Goal: Information Seeking & Learning: Learn about a topic

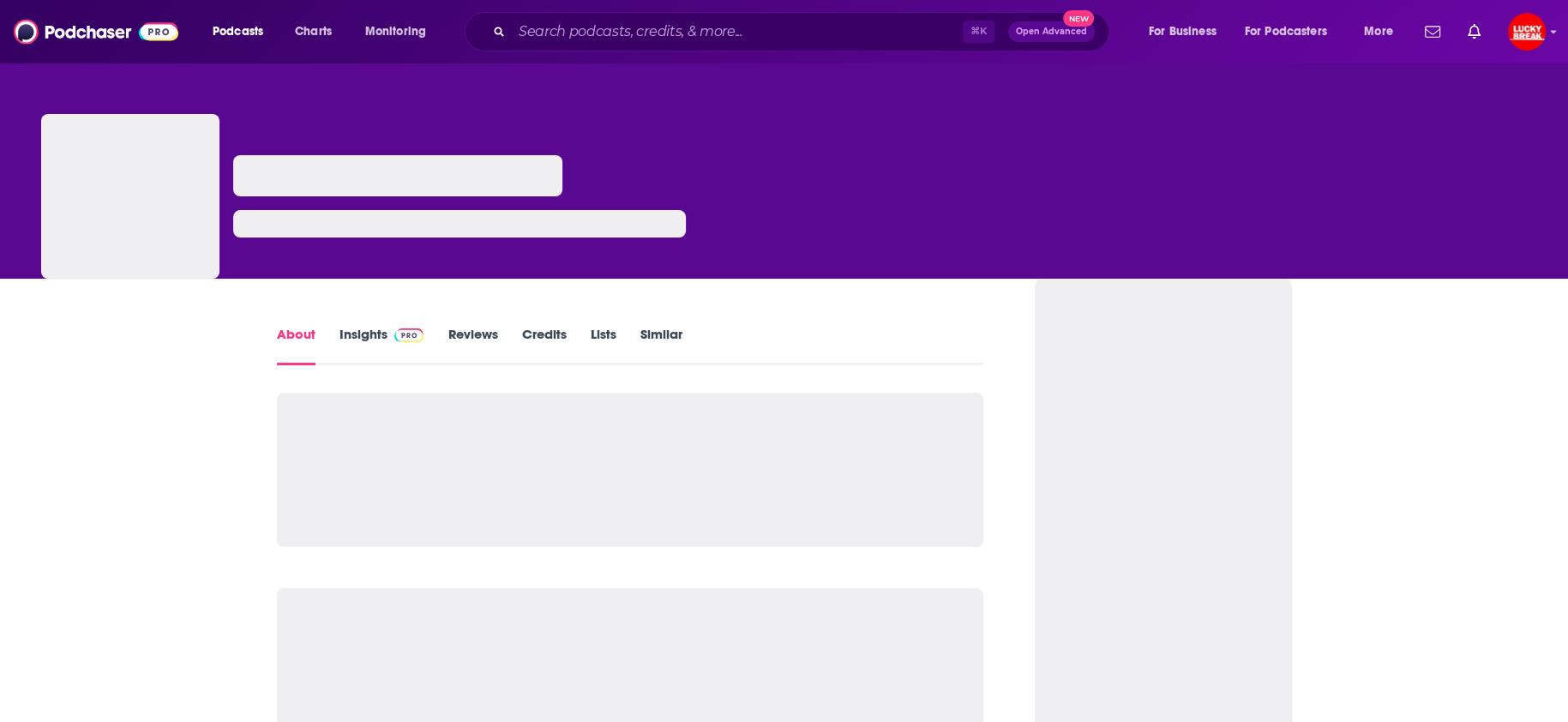
click at [372, 337] on link "Insights" at bounding box center [382, 345] width 85 height 39
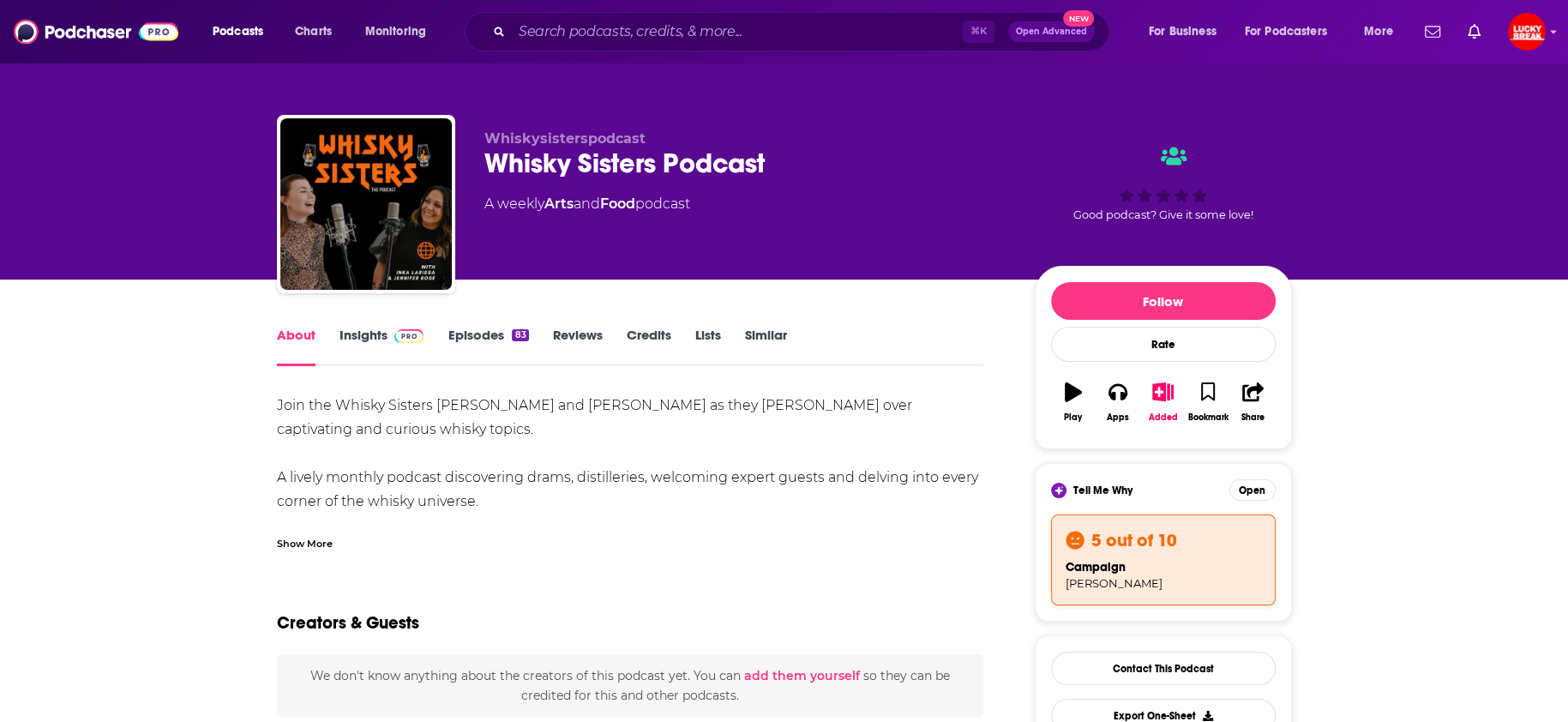
click at [373, 343] on link "Insights" at bounding box center [382, 346] width 85 height 39
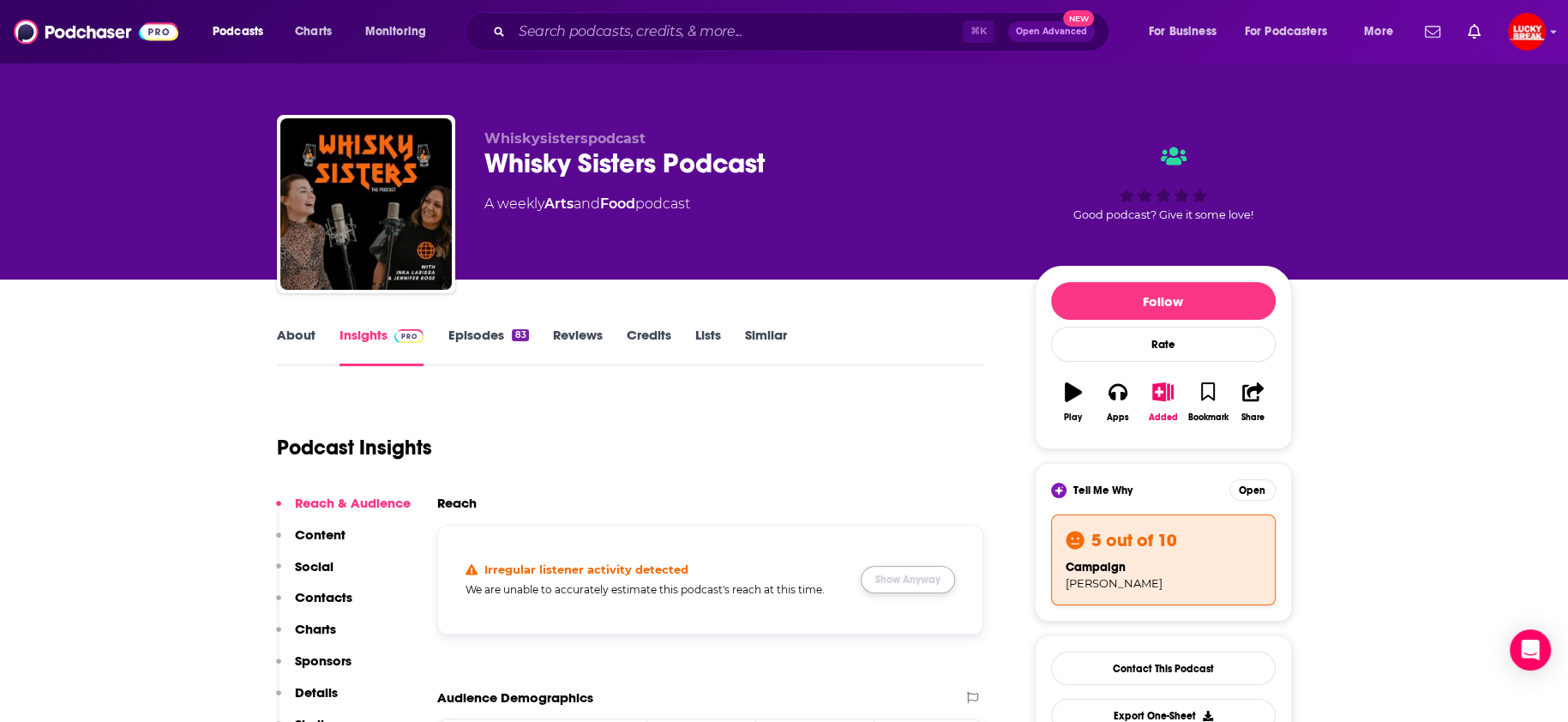
click at [898, 577] on button "Show Anyway" at bounding box center [908, 579] width 94 height 27
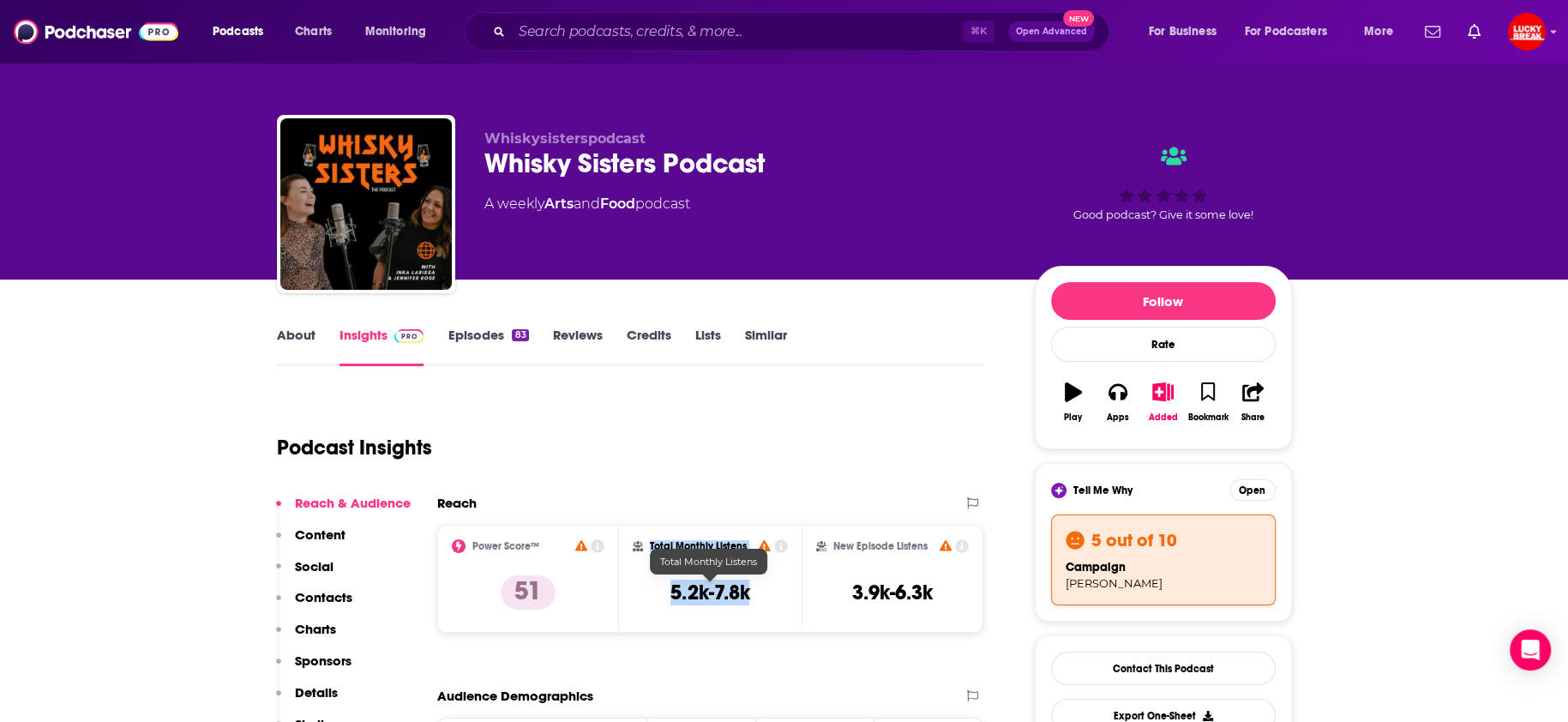
drag, startPoint x: 759, startPoint y: 597, endPoint x: 555, endPoint y: 583, distance: 204.5
click at [555, 583] on div "Power Score™ 51 Total Monthly Listens 5.2k-7.8k New Episode Listens 3.9k-6.3k" at bounding box center [710, 579] width 547 height 108
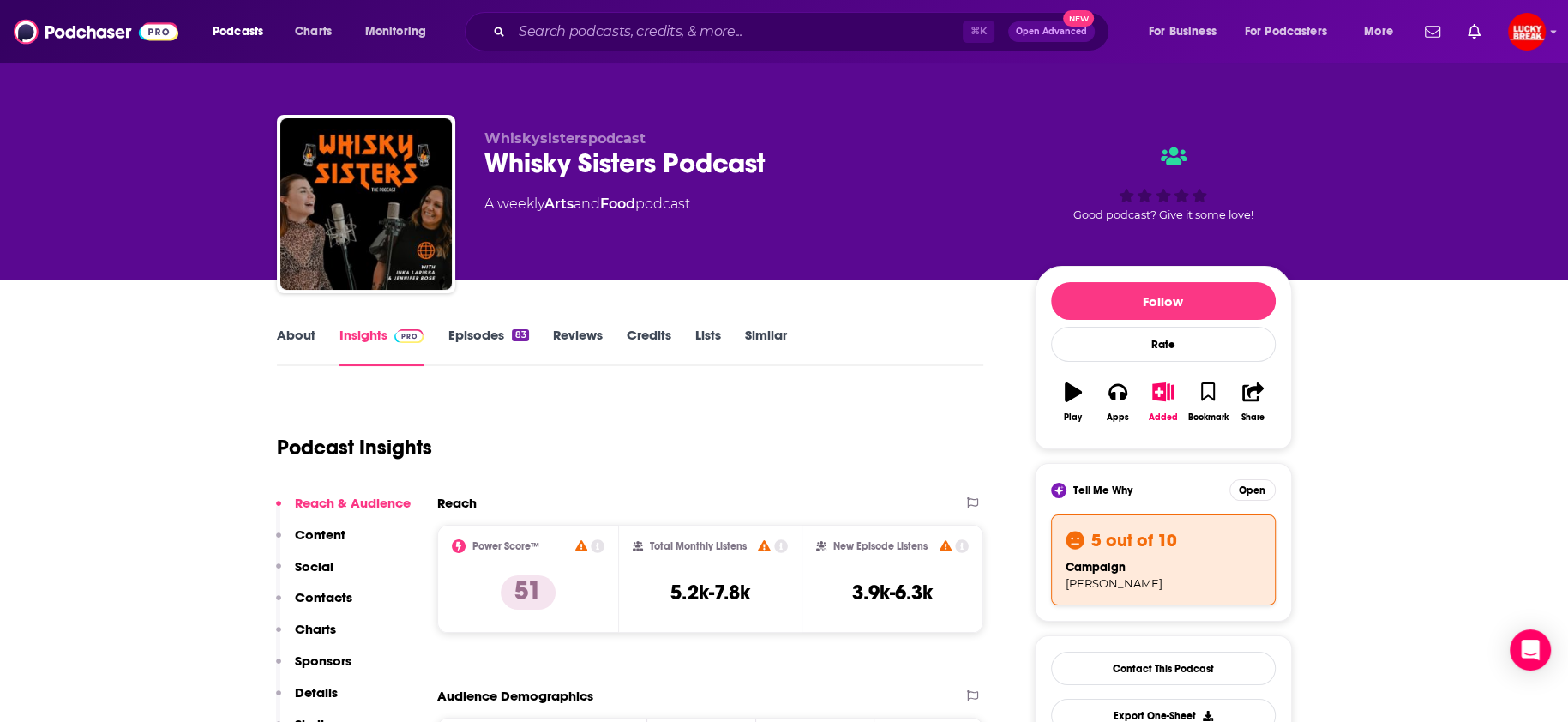
click at [1062, 553] on div "5 out of 10 campaign [PERSON_NAME]" at bounding box center [1163, 560] width 224 height 90
click at [1245, 486] on button "Open" at bounding box center [1253, 490] width 46 height 21
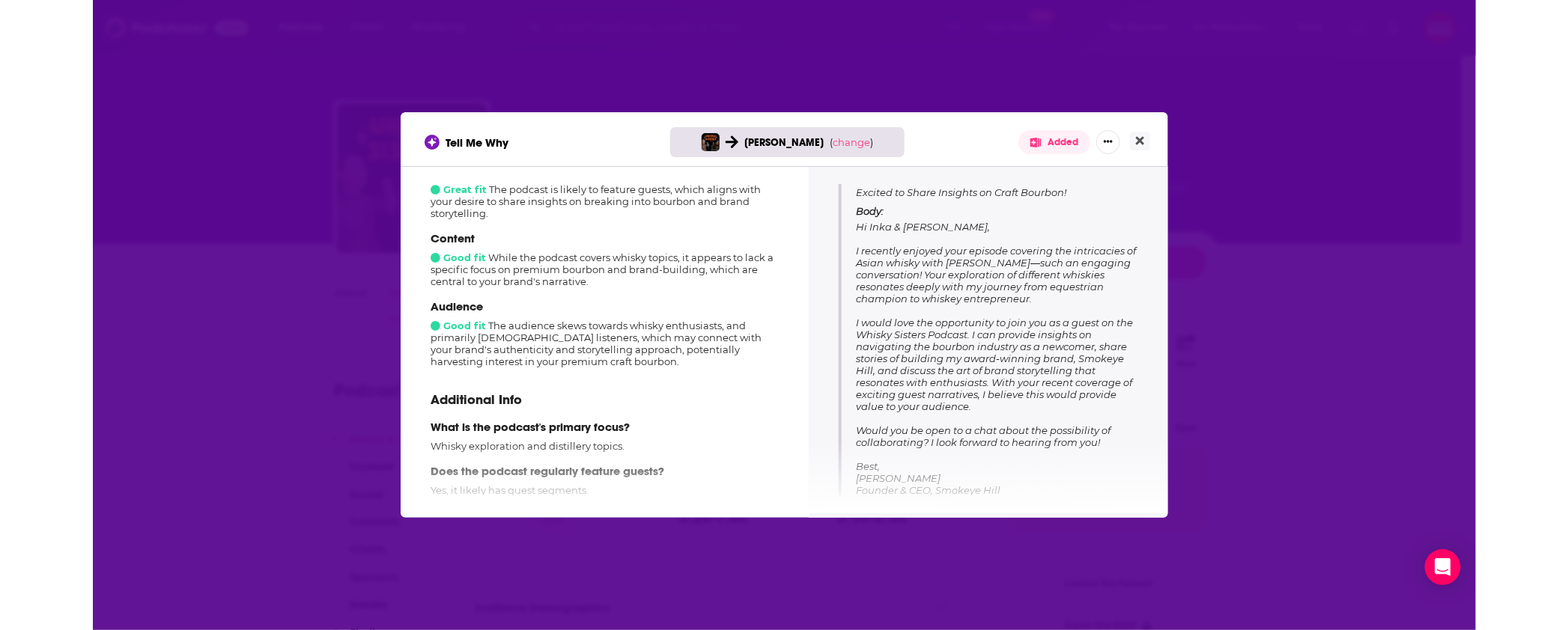
scroll to position [190, 0]
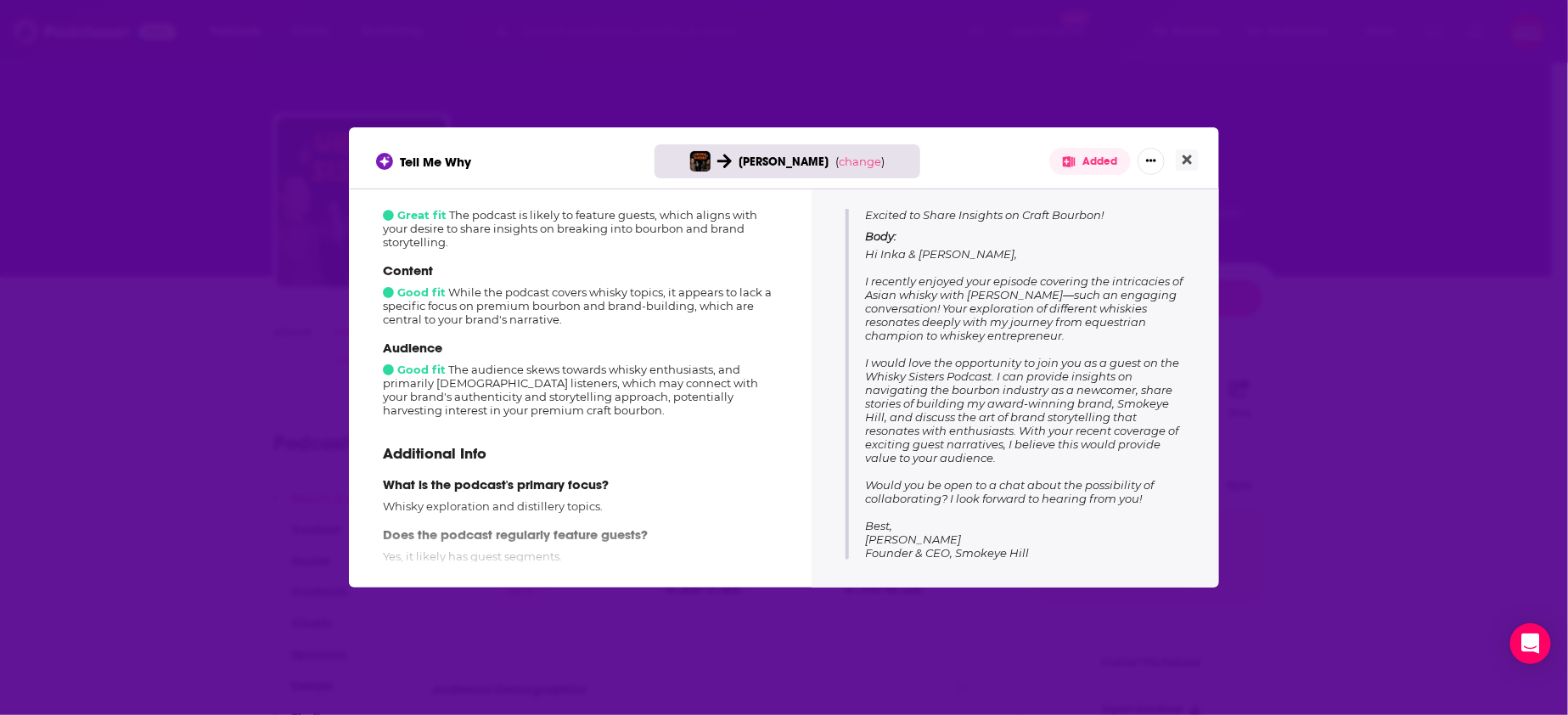
click at [1309, 325] on div "Tell Me Why [PERSON_NAME] ( change ) Added How well does this podcast fit your …" at bounding box center [784, 358] width 1568 height 715
click at [1192, 156] on button "Close" at bounding box center [1187, 160] width 23 height 21
